Goal: Task Accomplishment & Management: Use online tool/utility

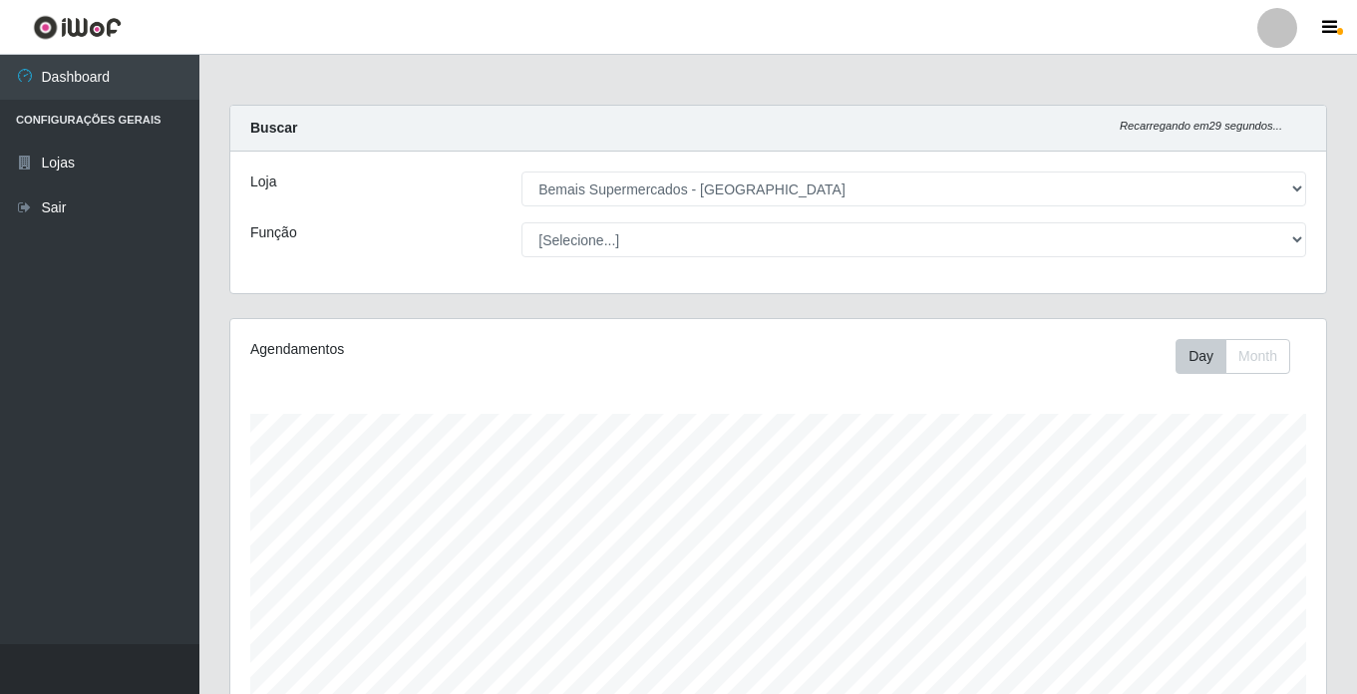
select select "250"
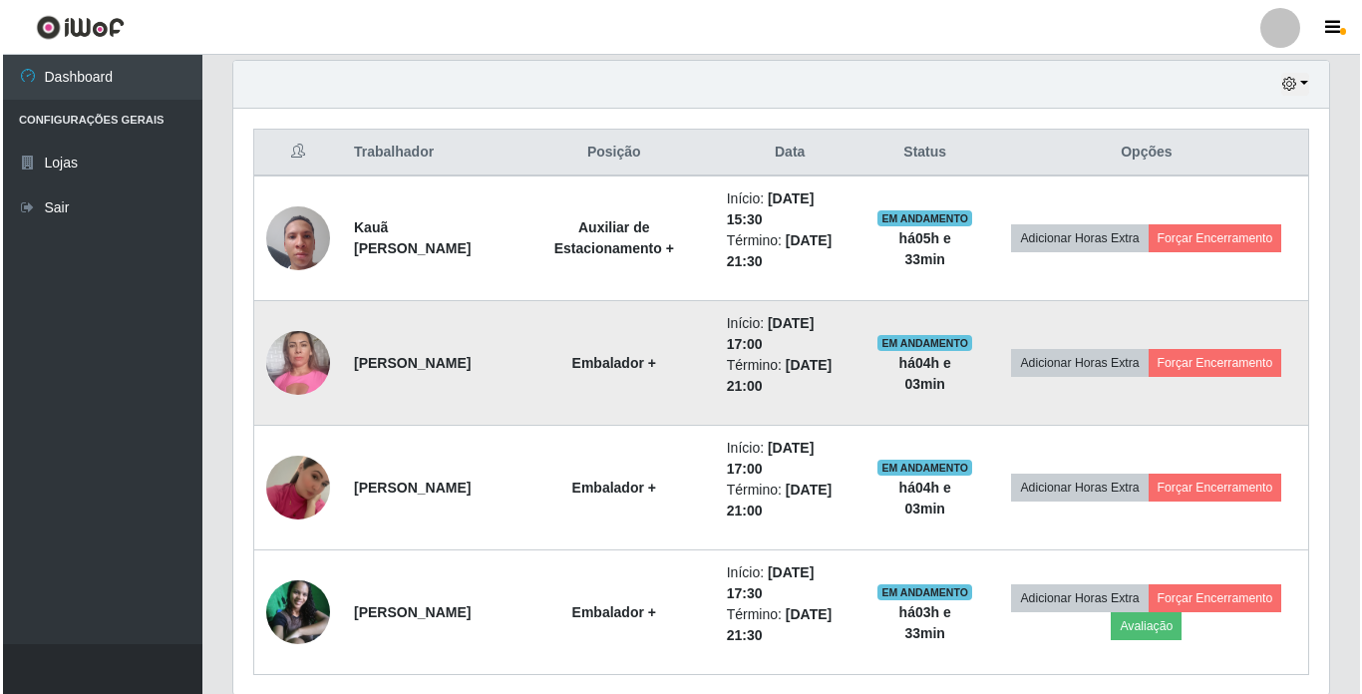
scroll to position [414, 1096]
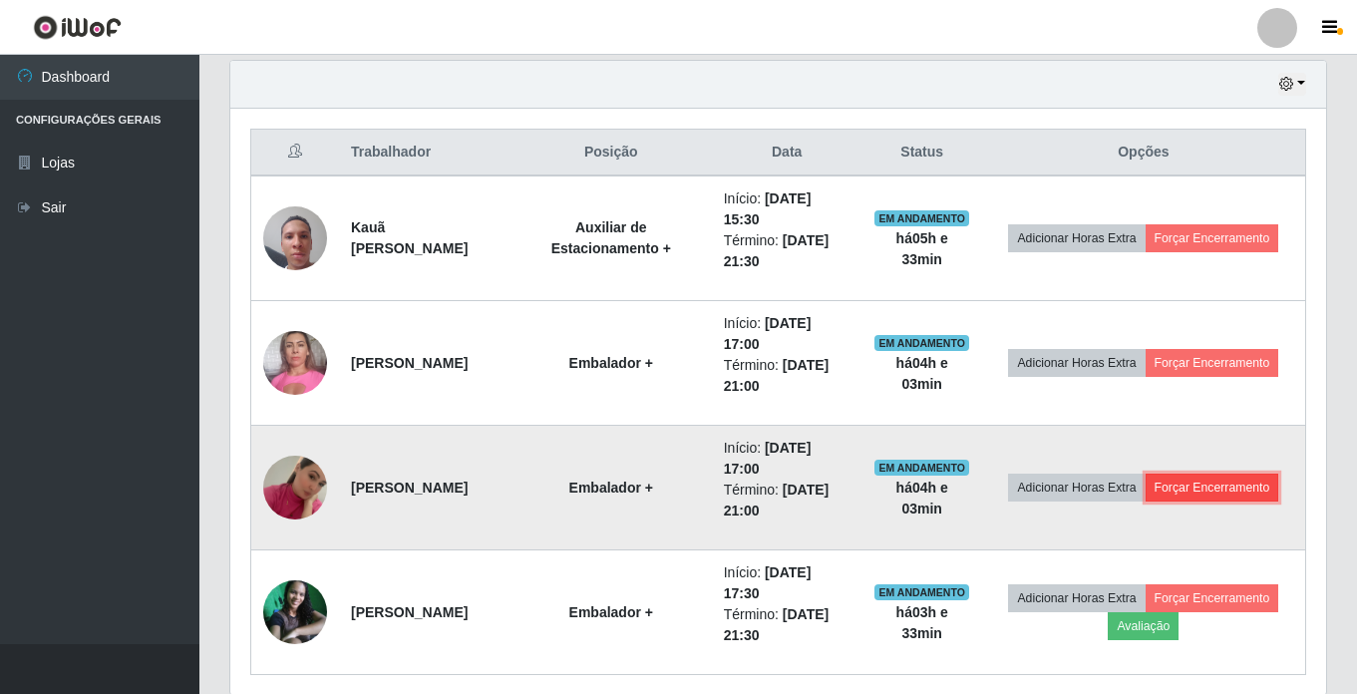
click at [1246, 481] on button "Forçar Encerramento" at bounding box center [1213, 488] width 134 height 28
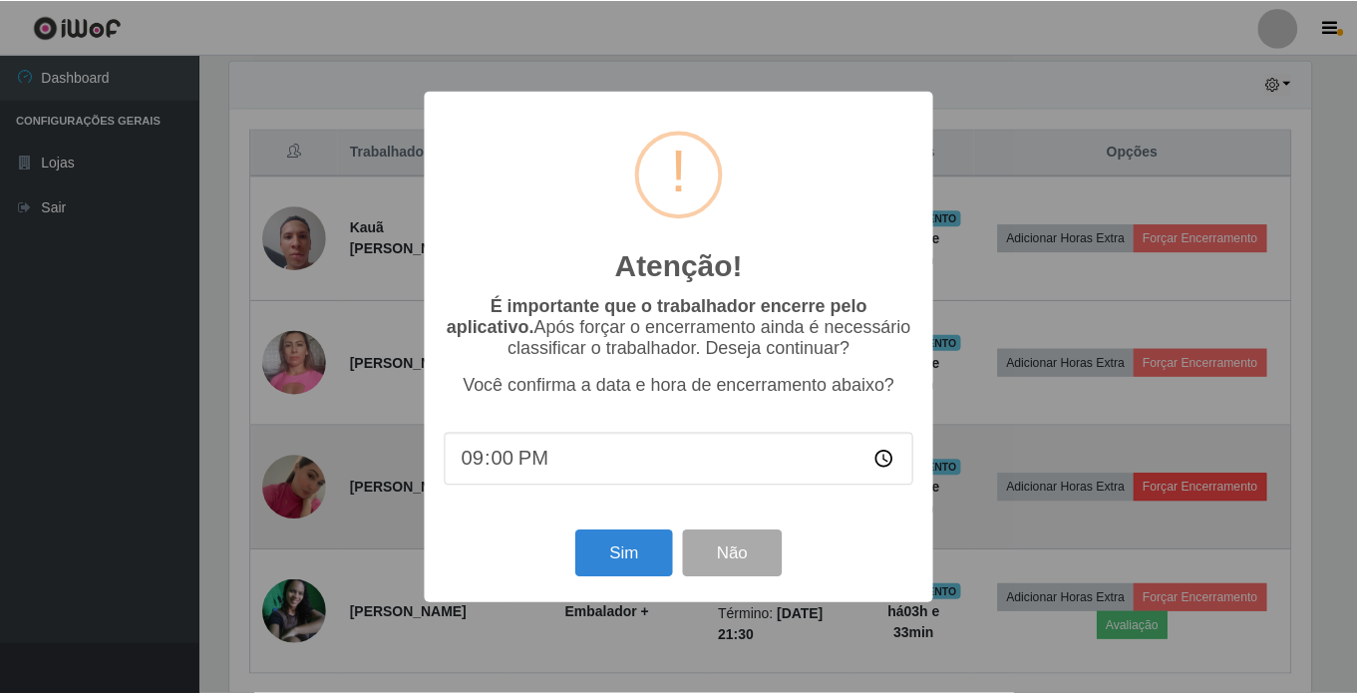
scroll to position [414, 1086]
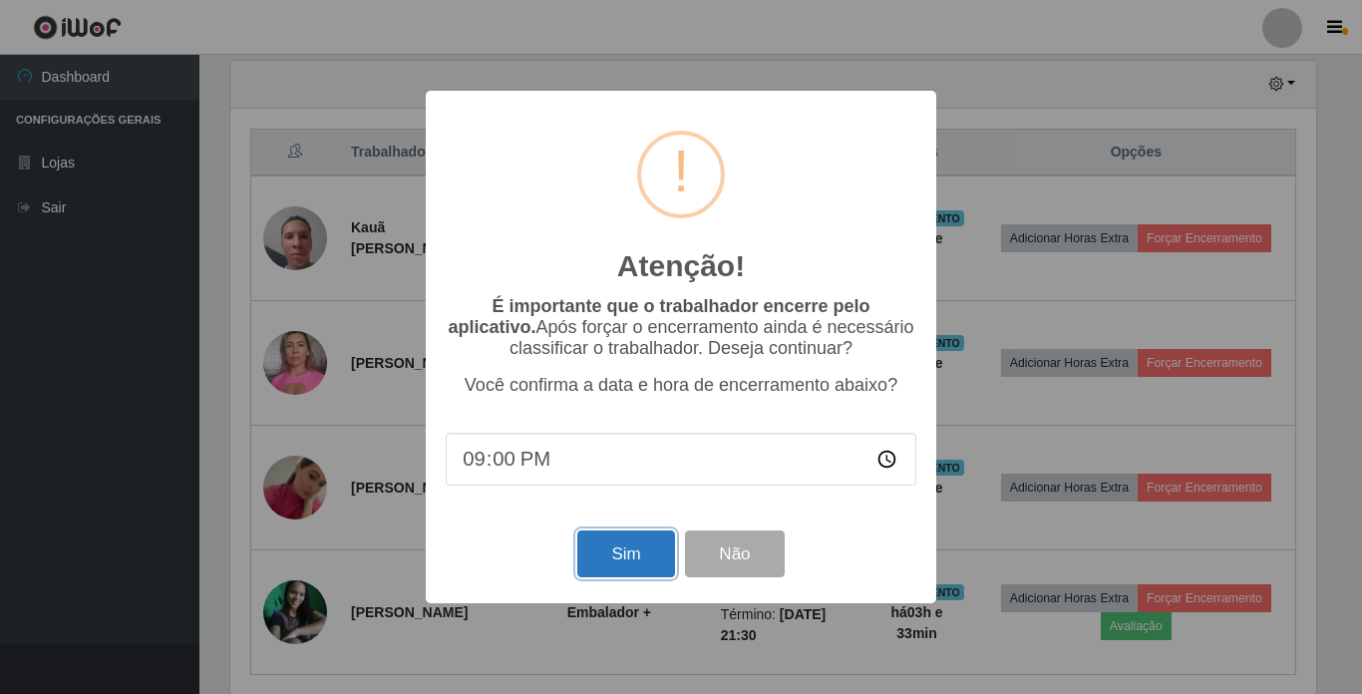
click at [614, 572] on button "Sim" at bounding box center [625, 553] width 97 height 47
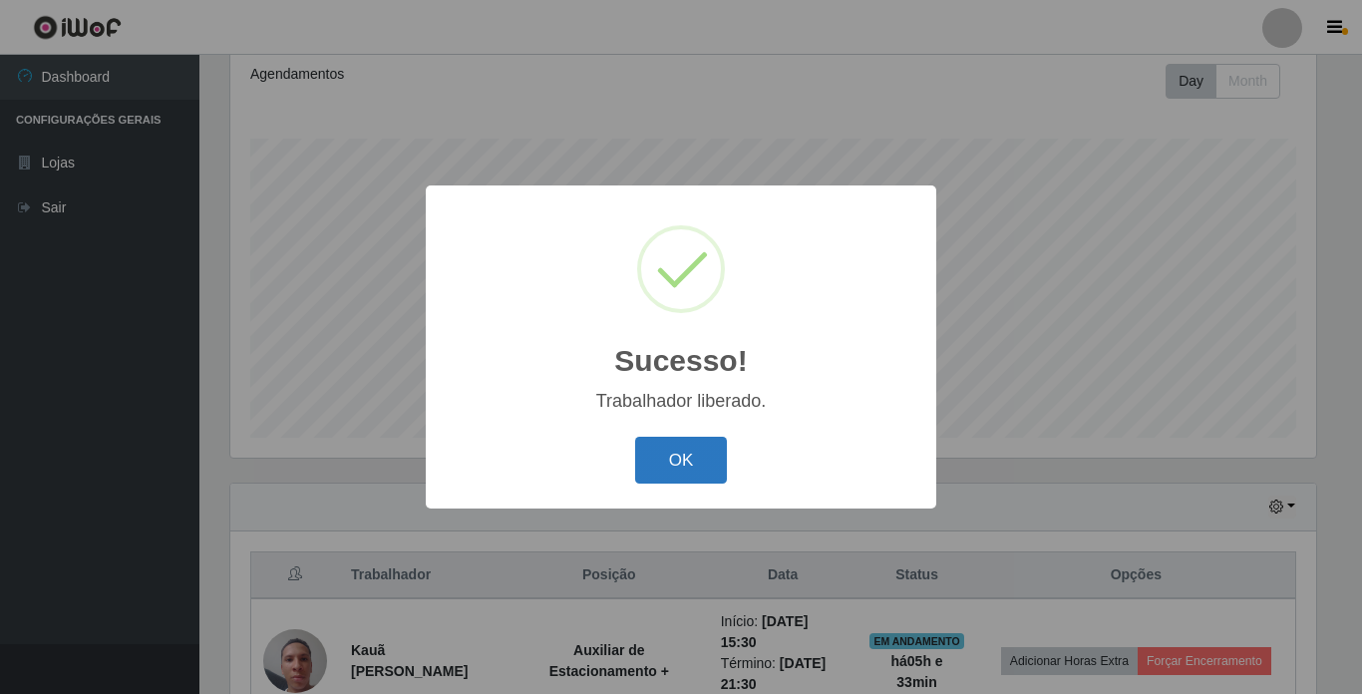
click at [679, 469] on button "OK" at bounding box center [681, 460] width 93 height 47
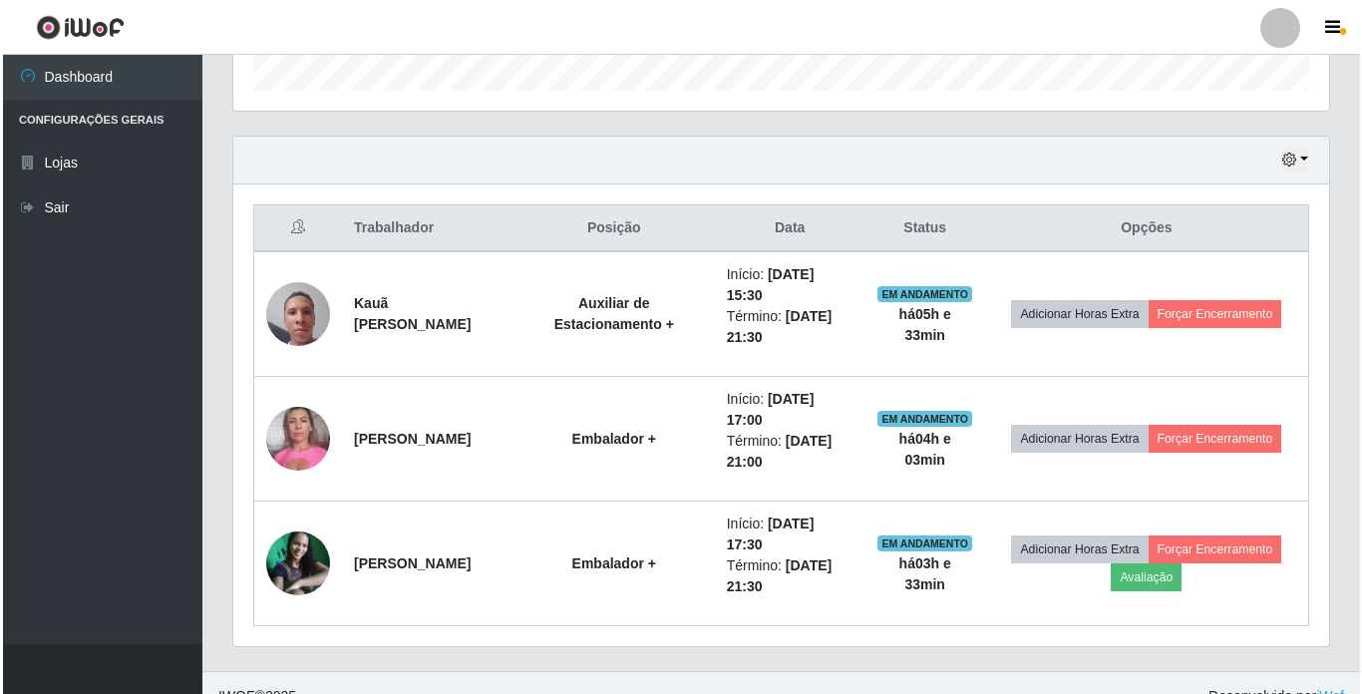
scroll to position [649, 0]
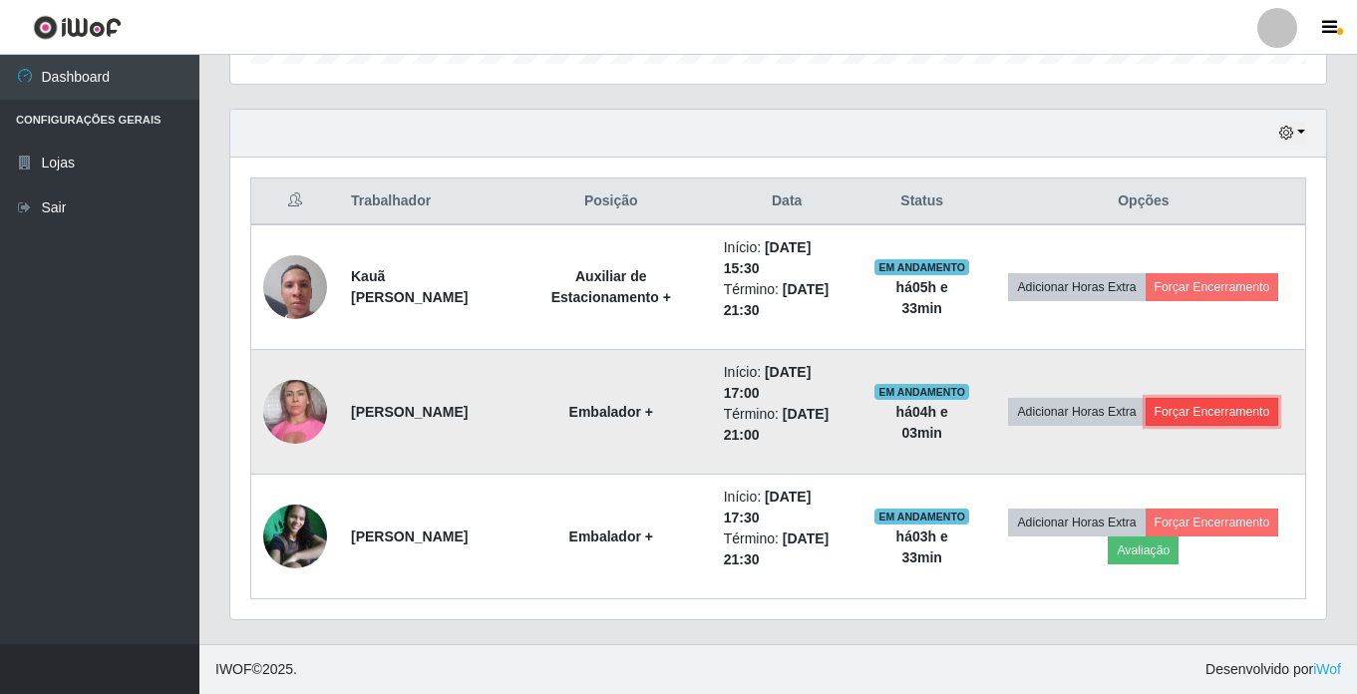
click at [1255, 408] on button "Forçar Encerramento" at bounding box center [1213, 412] width 134 height 28
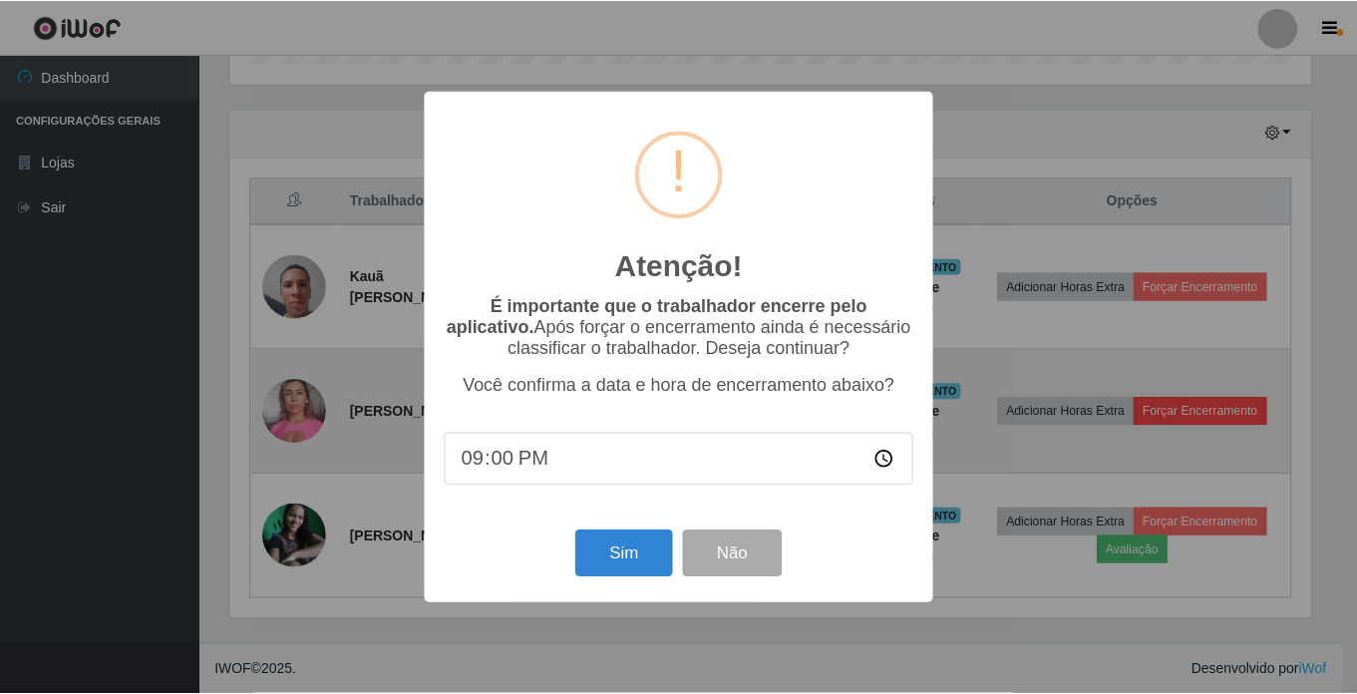
scroll to position [414, 1086]
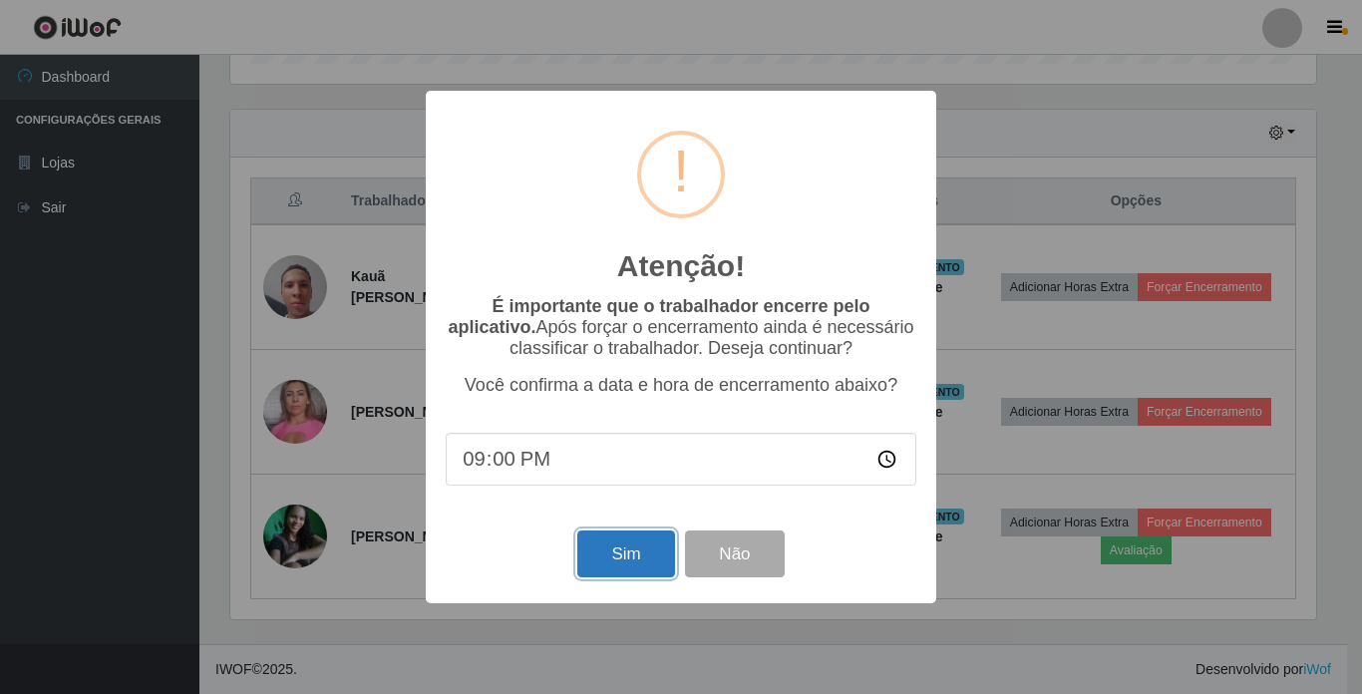
click at [633, 564] on button "Sim" at bounding box center [625, 553] width 97 height 47
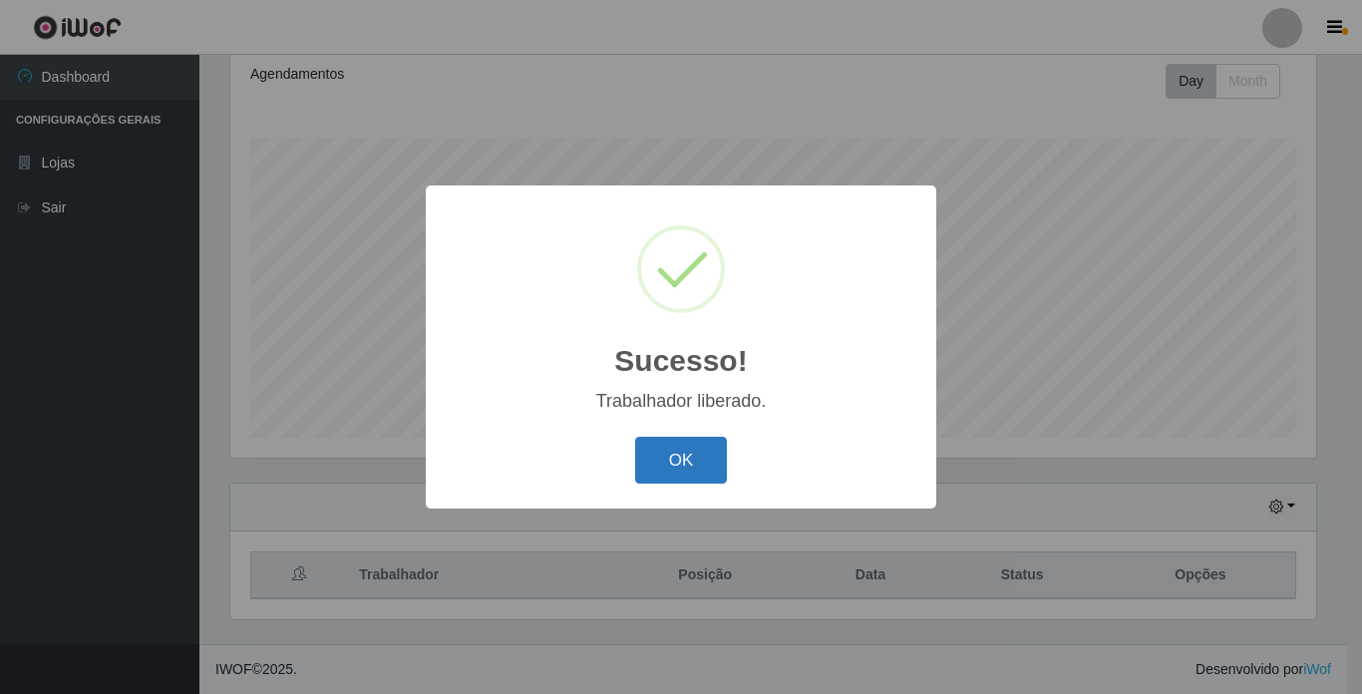
click at [684, 460] on button "OK" at bounding box center [681, 460] width 93 height 47
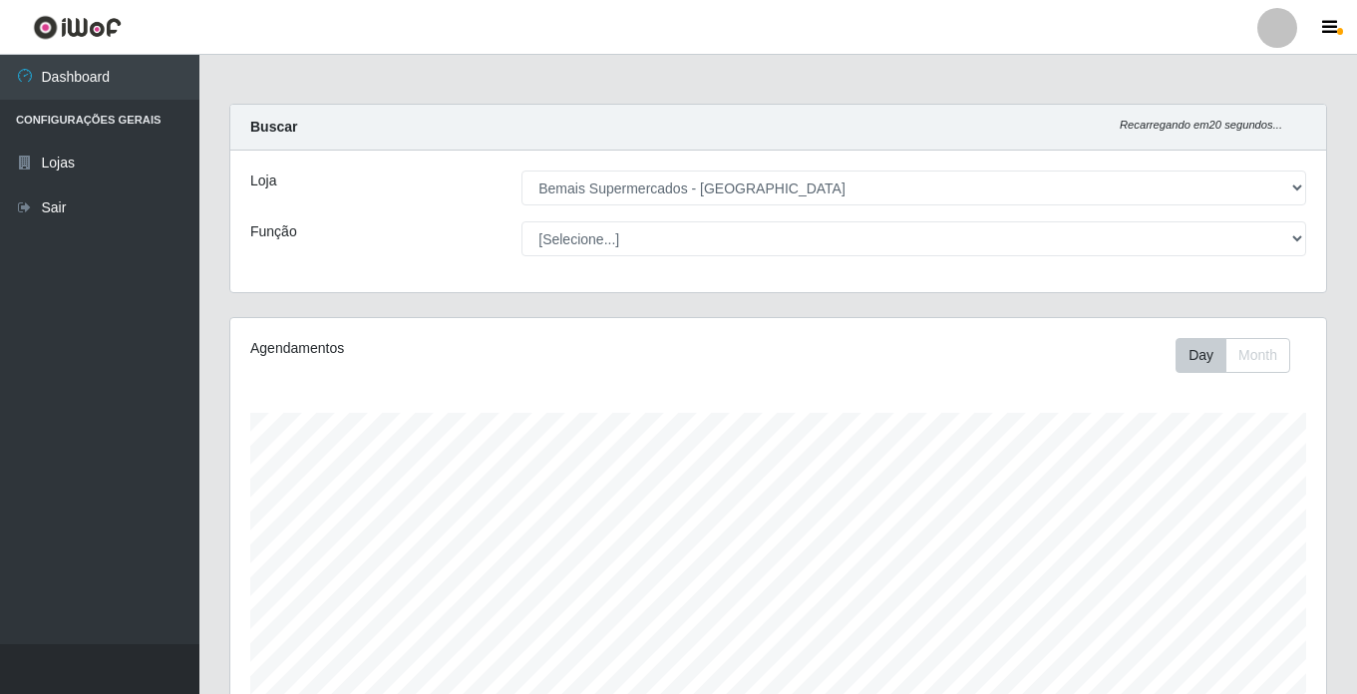
scroll to position [0, 0]
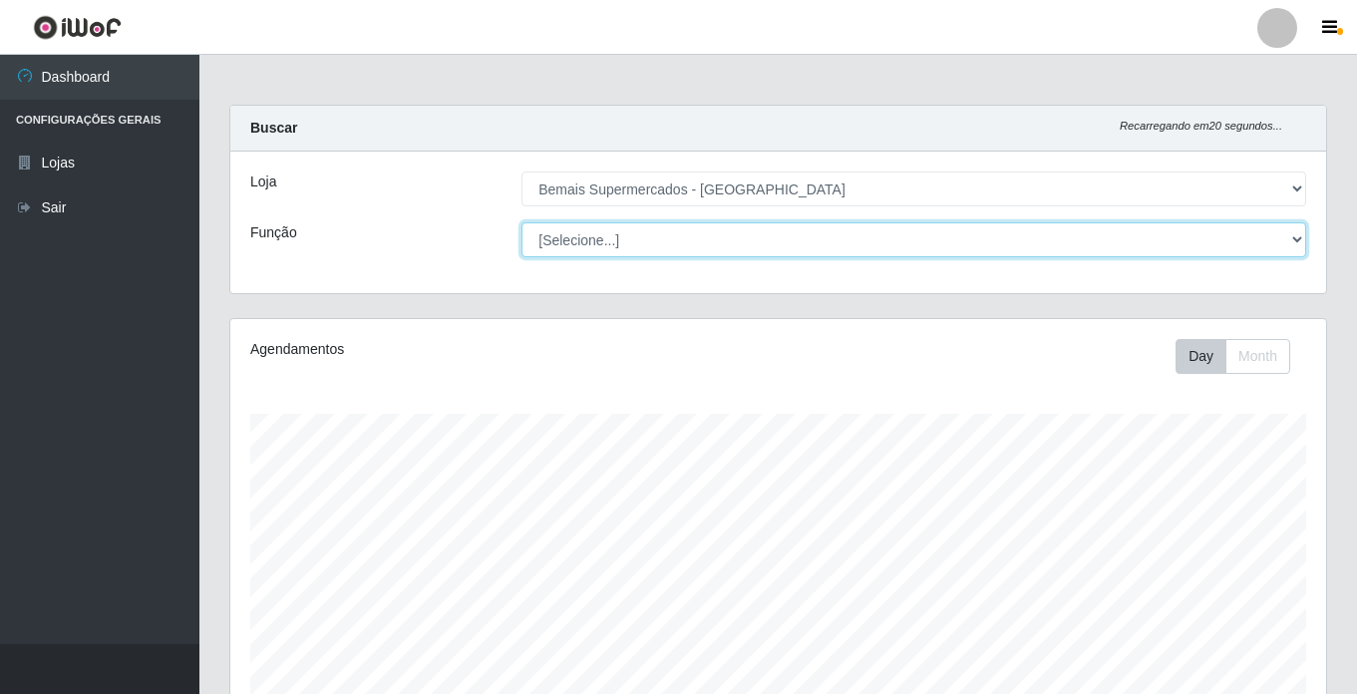
click at [590, 243] on select "[Selecione...] ASG ASG + ASG ++ Auxiliar de Estacionamento Auxiliar de Estacion…" at bounding box center [913, 239] width 785 height 35
click at [521, 222] on select "[Selecione...] ASG ASG + ASG ++ Auxiliar de Estacionamento Auxiliar de Estacion…" at bounding box center [913, 239] width 785 height 35
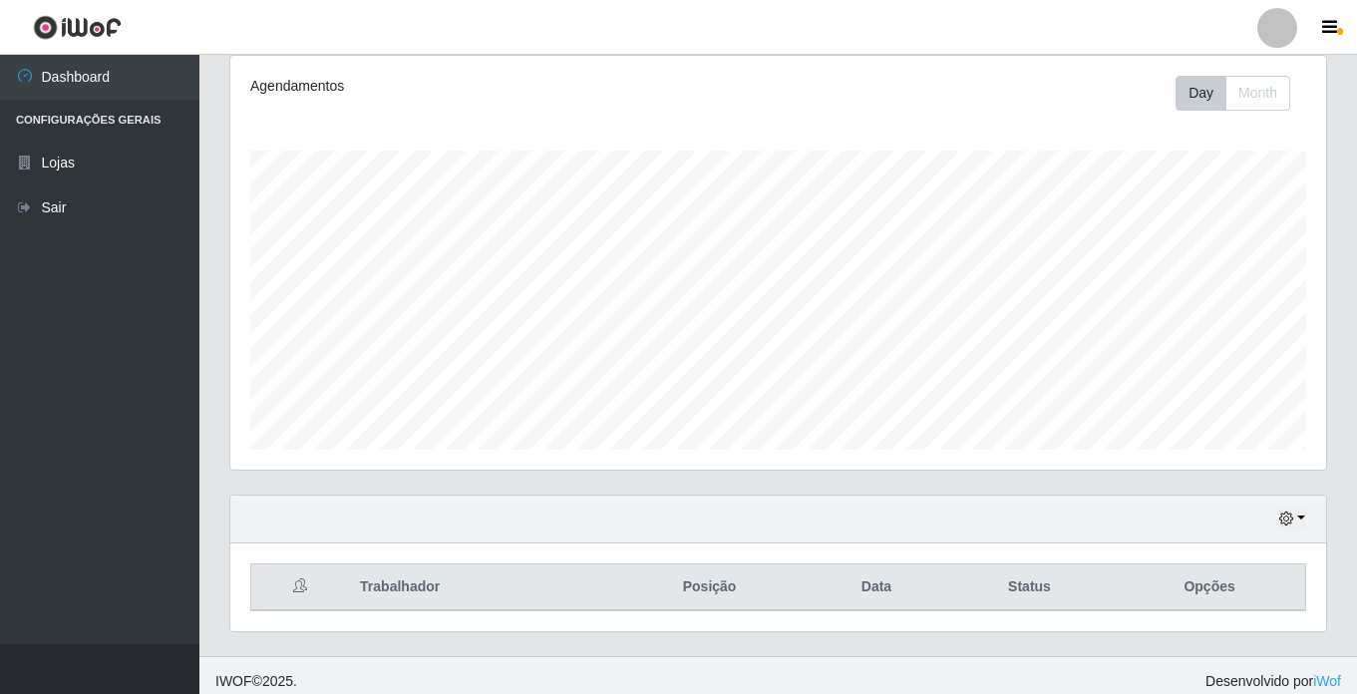
scroll to position [275, 0]
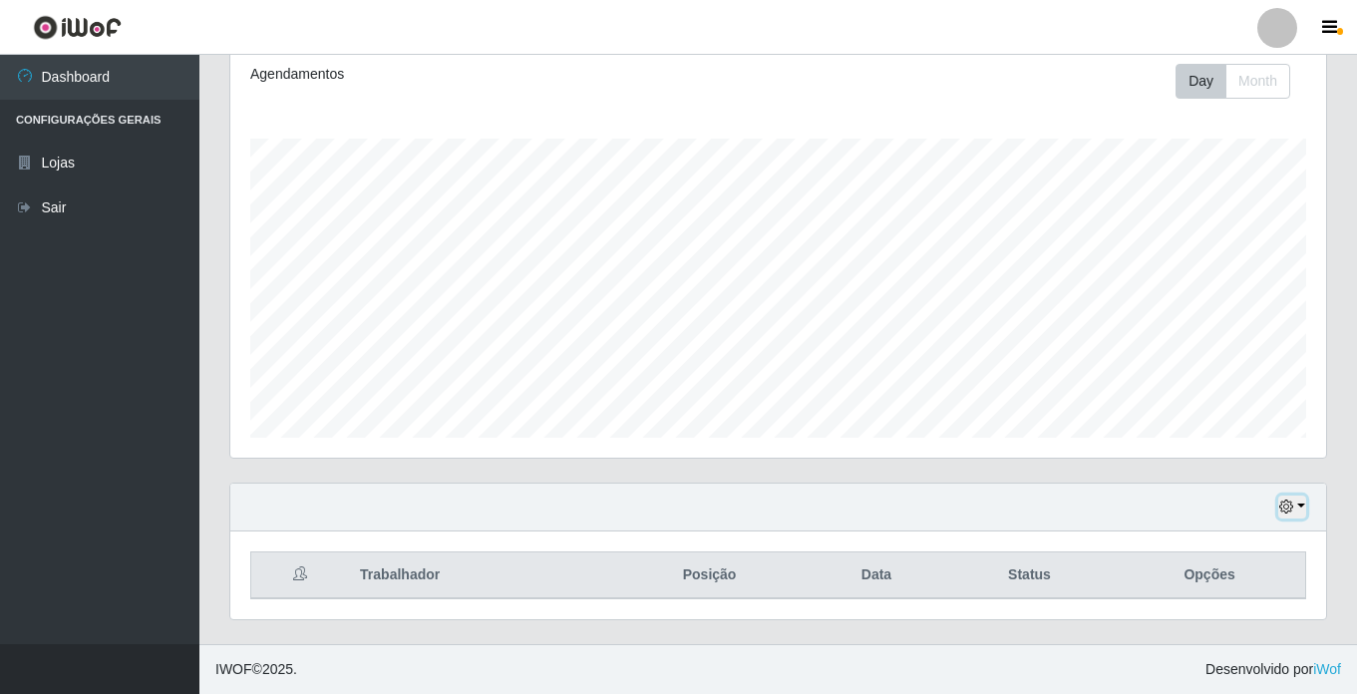
click at [1293, 510] on icon "button" at bounding box center [1286, 506] width 14 height 14
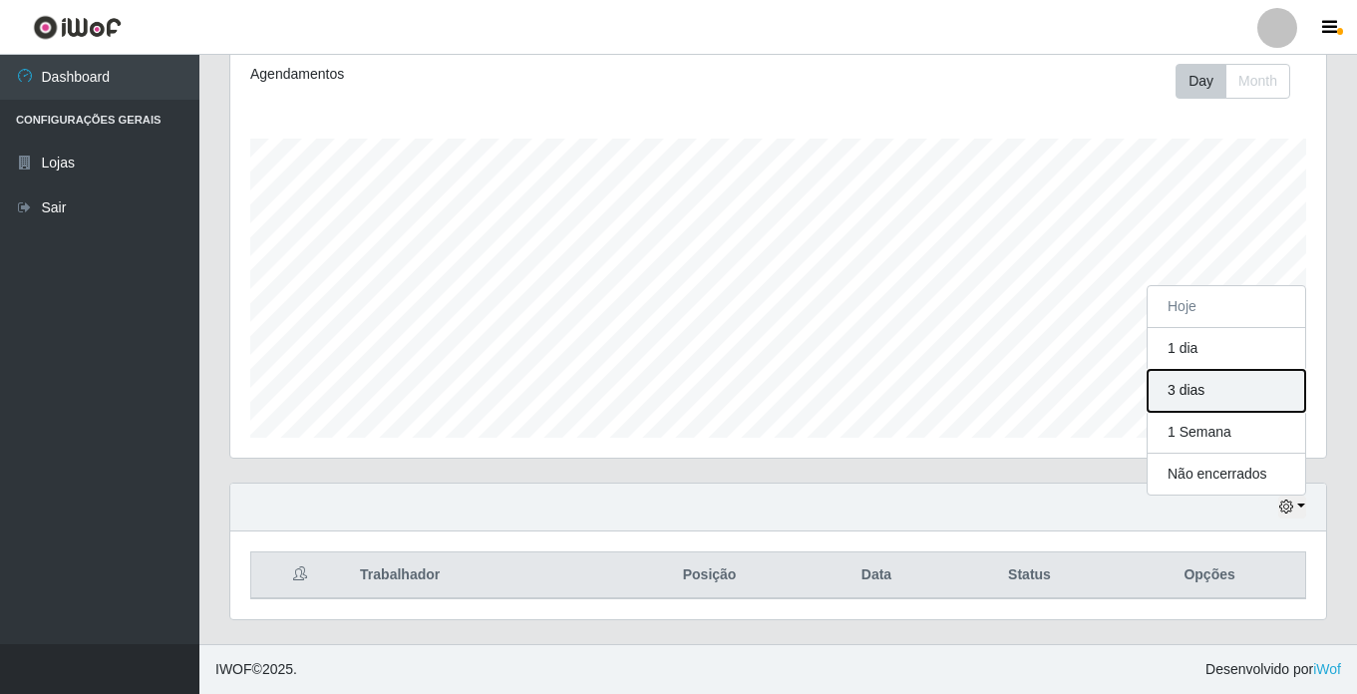
click at [1216, 385] on button "3 dias" at bounding box center [1227, 391] width 158 height 42
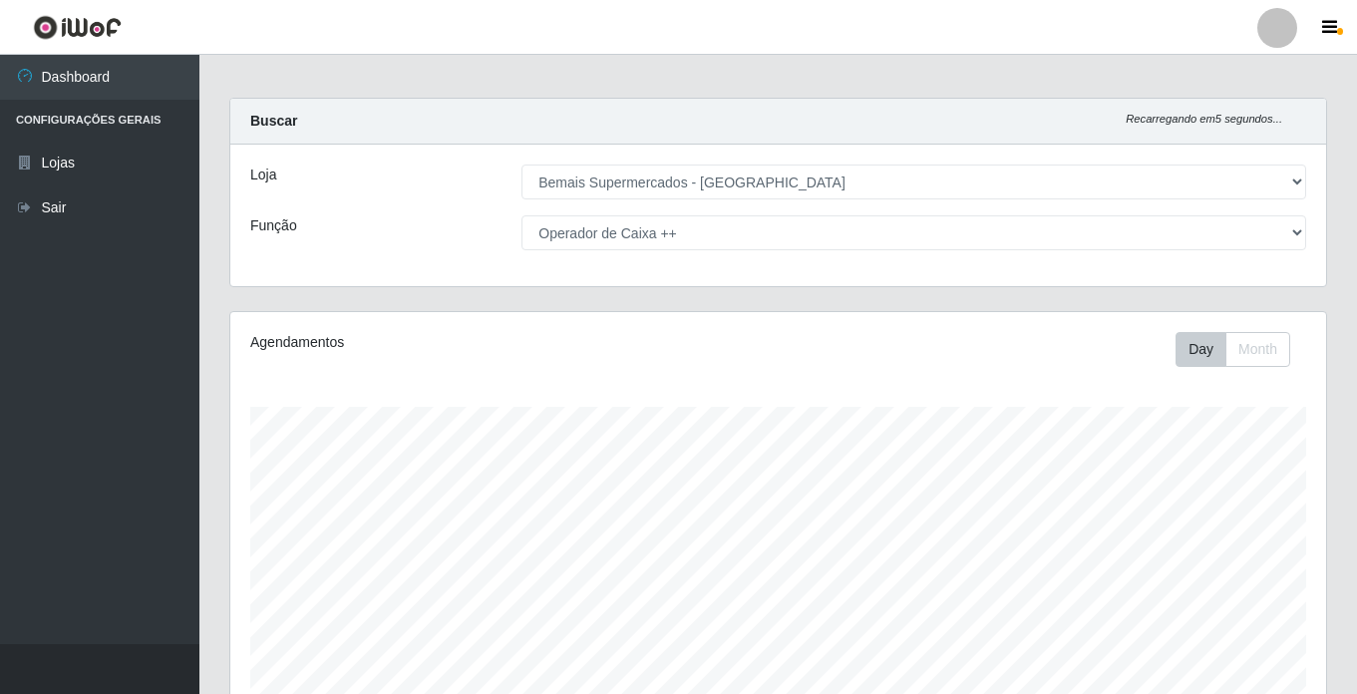
scroll to position [0, 0]
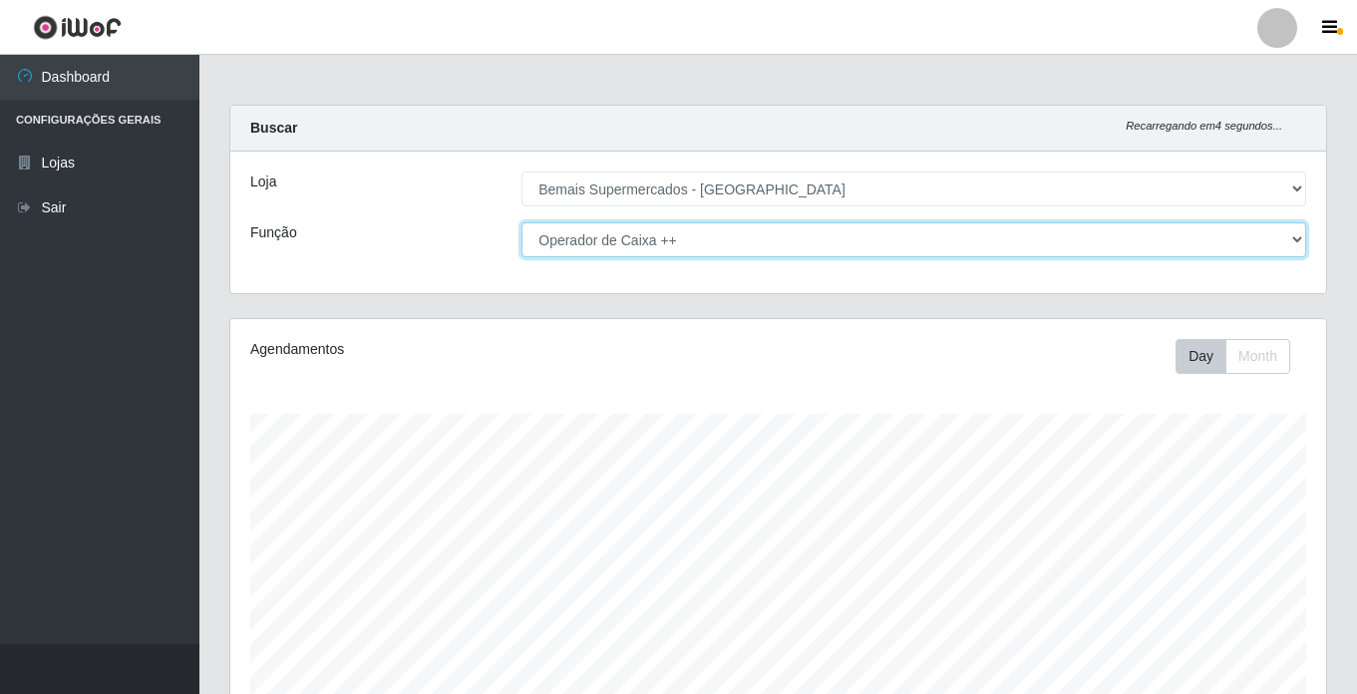
click at [631, 240] on select "[Selecione...] ASG ASG + ASG ++ Auxiliar de Estacionamento Auxiliar de Estacion…" at bounding box center [913, 239] width 785 height 35
select select "[Selecione...]"
click at [521, 222] on select "[Selecione...] ASG ASG + ASG ++ Auxiliar de Estacionamento Auxiliar de Estacion…" at bounding box center [913, 239] width 785 height 35
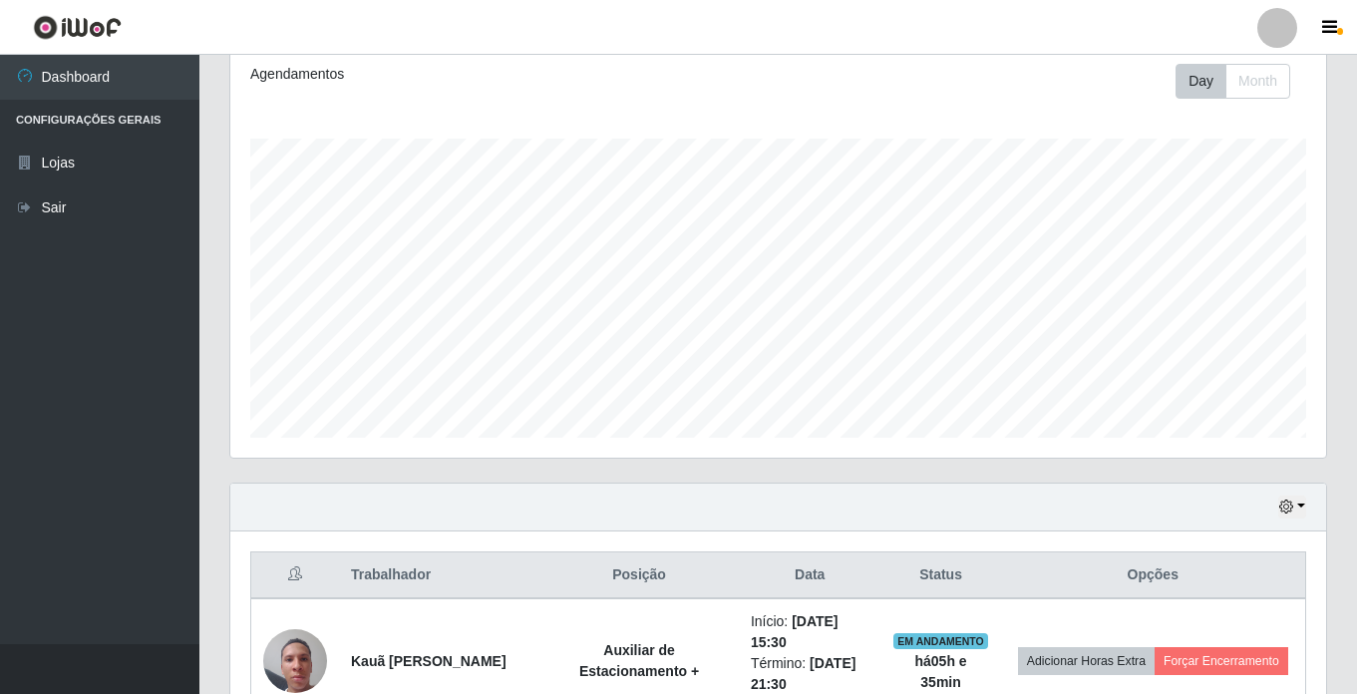
click at [1298, 495] on div "Hoje 1 dia 3 dias 1 Semana Não encerrados" at bounding box center [778, 508] width 1096 height 48
click at [1297, 502] on button "button" at bounding box center [1292, 507] width 28 height 23
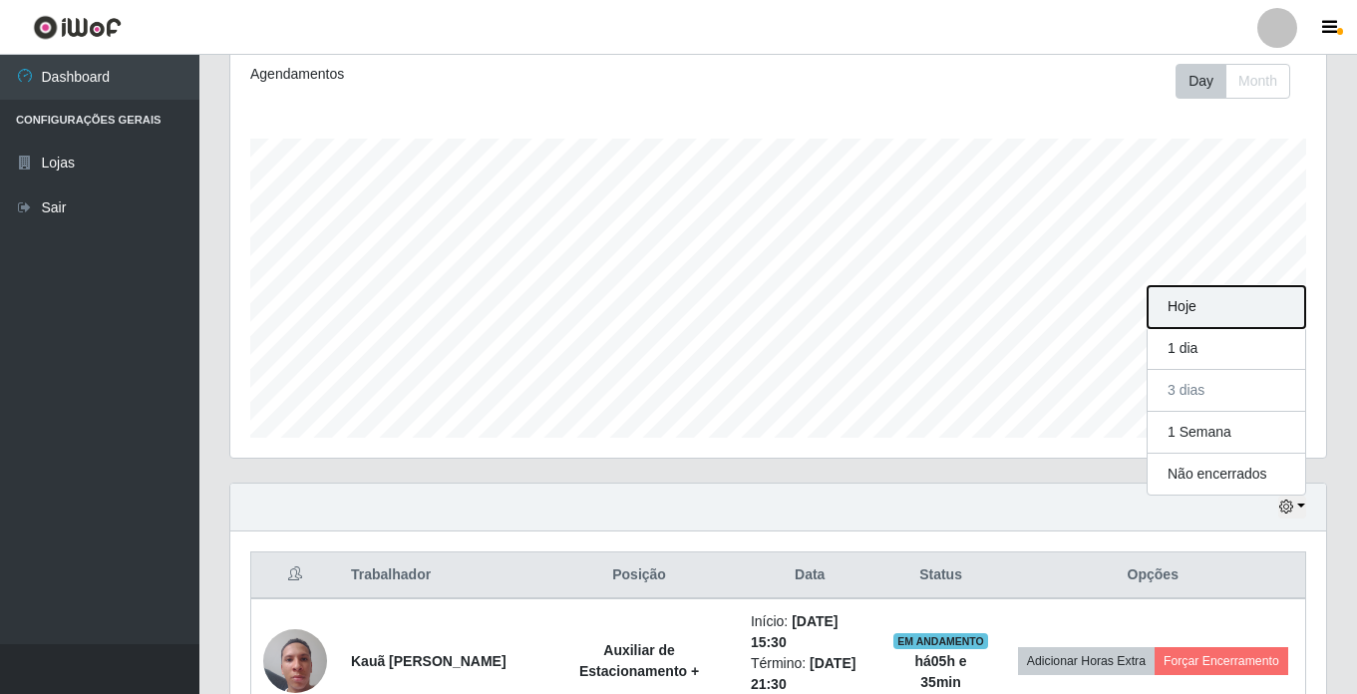
click at [1202, 302] on button "Hoje" at bounding box center [1227, 307] width 158 height 42
